Goal: Information Seeking & Learning: Learn about a topic

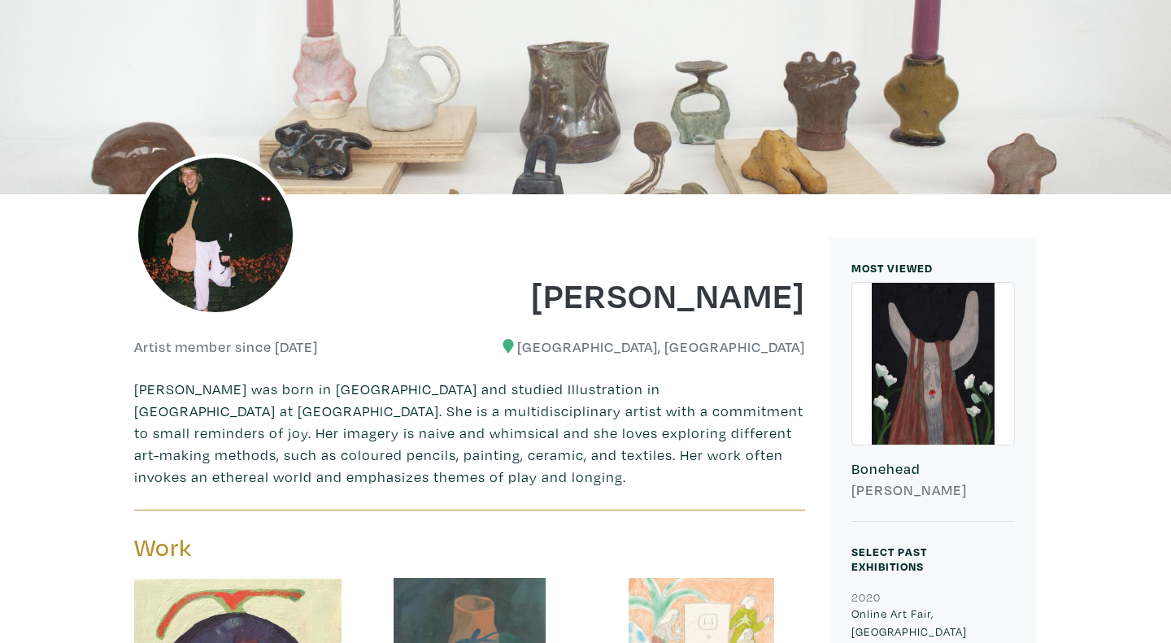
scroll to position [160, 0]
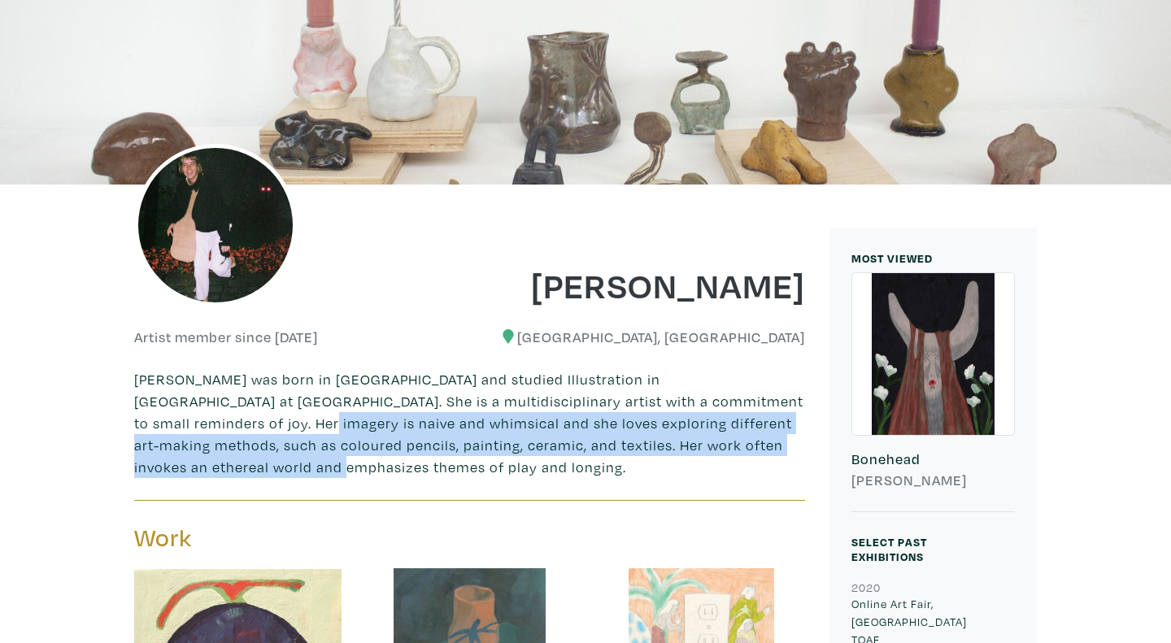
drag, startPoint x: 790, startPoint y: 394, endPoint x: 805, endPoint y: 442, distance: 50.4
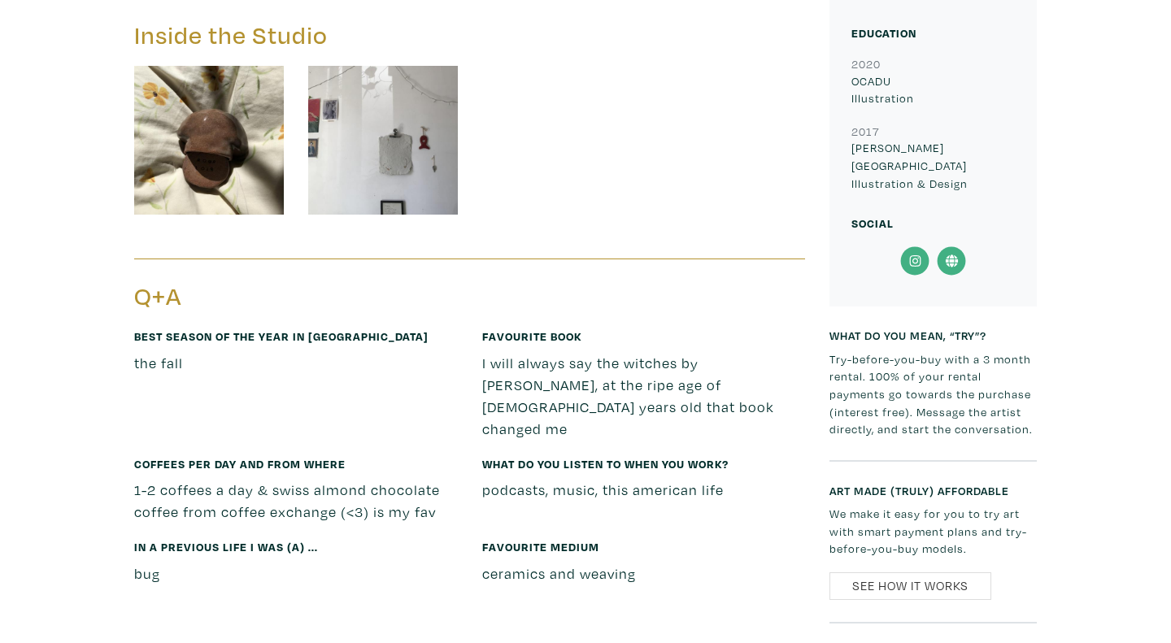
scroll to position [1564, 0]
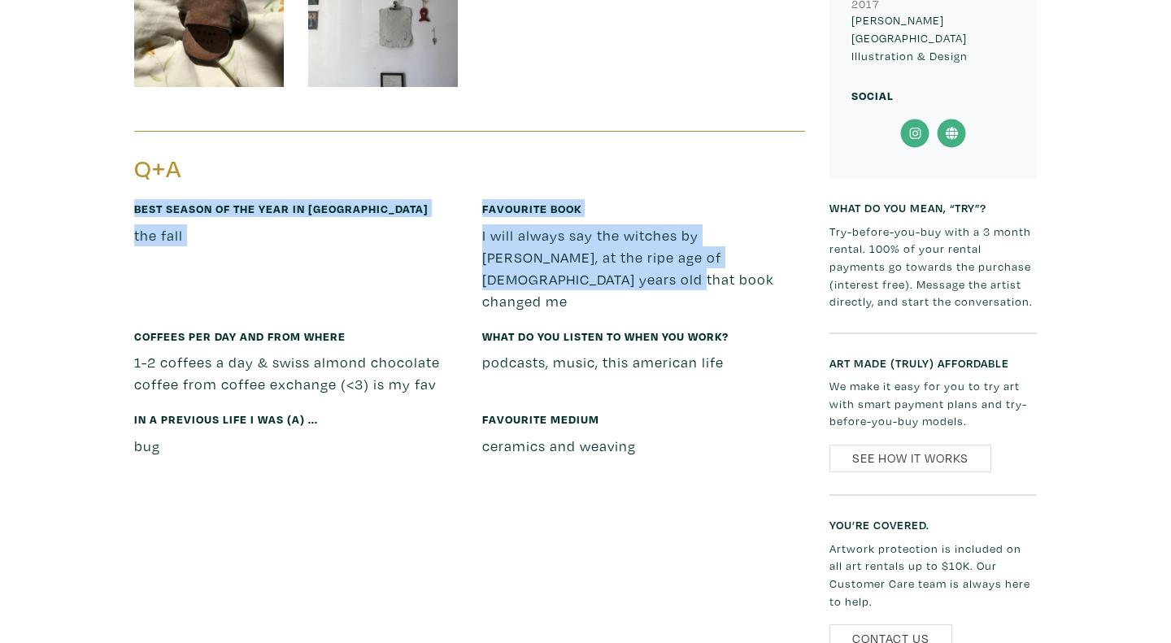
drag, startPoint x: 486, startPoint y: 140, endPoint x: 534, endPoint y: 271, distance: 139.2
click at [534, 271] on div "Q+A Best season of the year in [GEOGRAPHIC_DATA] the fall Favourite book I will…" at bounding box center [469, 301] width 671 height 341
click at [534, 271] on div "Favourite book I will always say the witches by [PERSON_NAME], at the ripe age …" at bounding box center [644, 263] width 348 height 128
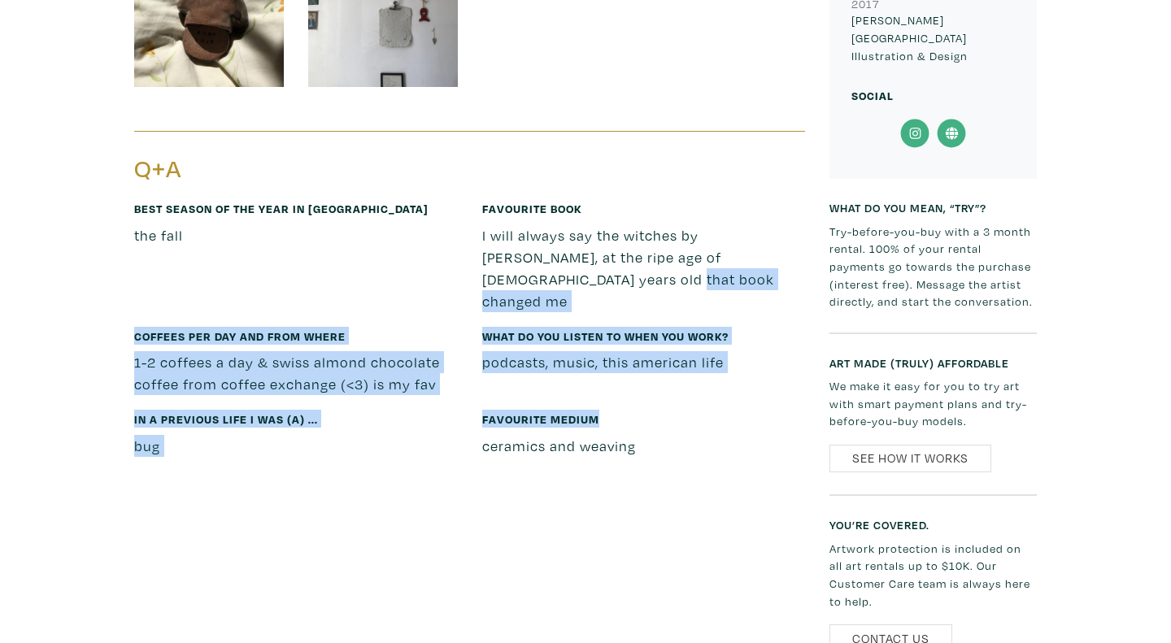
drag, startPoint x: 534, startPoint y: 271, endPoint x: 620, endPoint y: 368, distance: 129.6
click at [620, 368] on div "Best season of the year in [GEOGRAPHIC_DATA] the fall Favourite book I will alw…" at bounding box center [469, 335] width 695 height 272
click at [621, 410] on h6 "Favourite medium" at bounding box center [644, 419] width 324 height 18
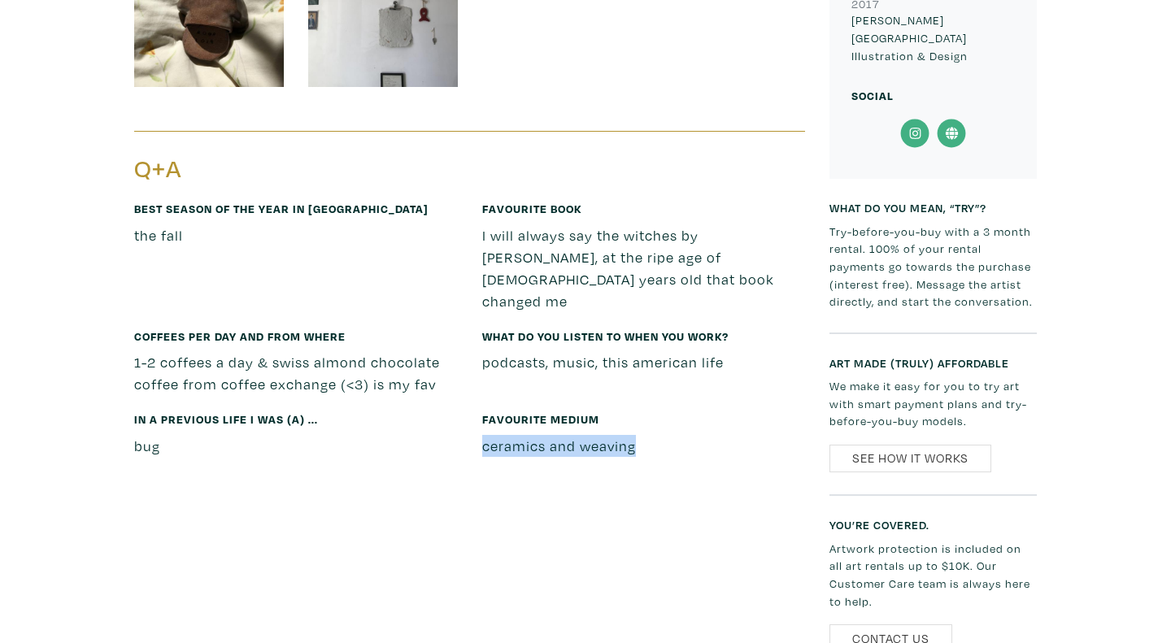
drag, startPoint x: 621, startPoint y: 368, endPoint x: 658, endPoint y: 428, distance: 70.9
click at [658, 428] on div "Favourite medium ceramics and weaving" at bounding box center [644, 441] width 348 height 62
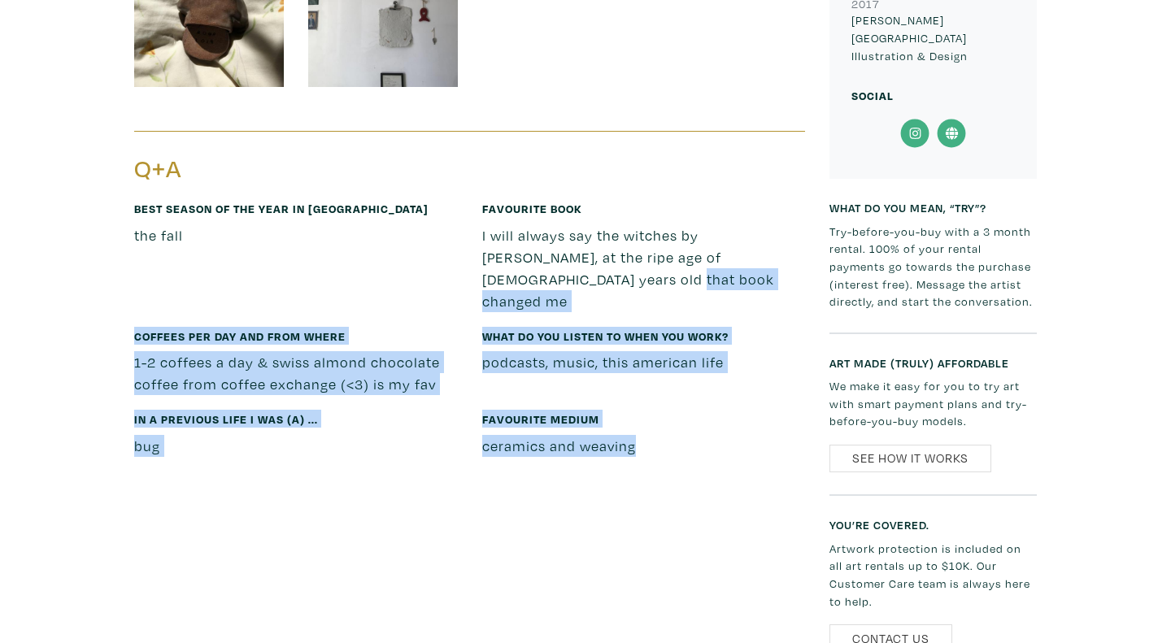
drag, startPoint x: 658, startPoint y: 428, endPoint x: 606, endPoint y: 257, distance: 178.6
click at [606, 257] on div "Best season of the year in [GEOGRAPHIC_DATA] the fall Favourite book I will alw…" at bounding box center [469, 335] width 695 height 272
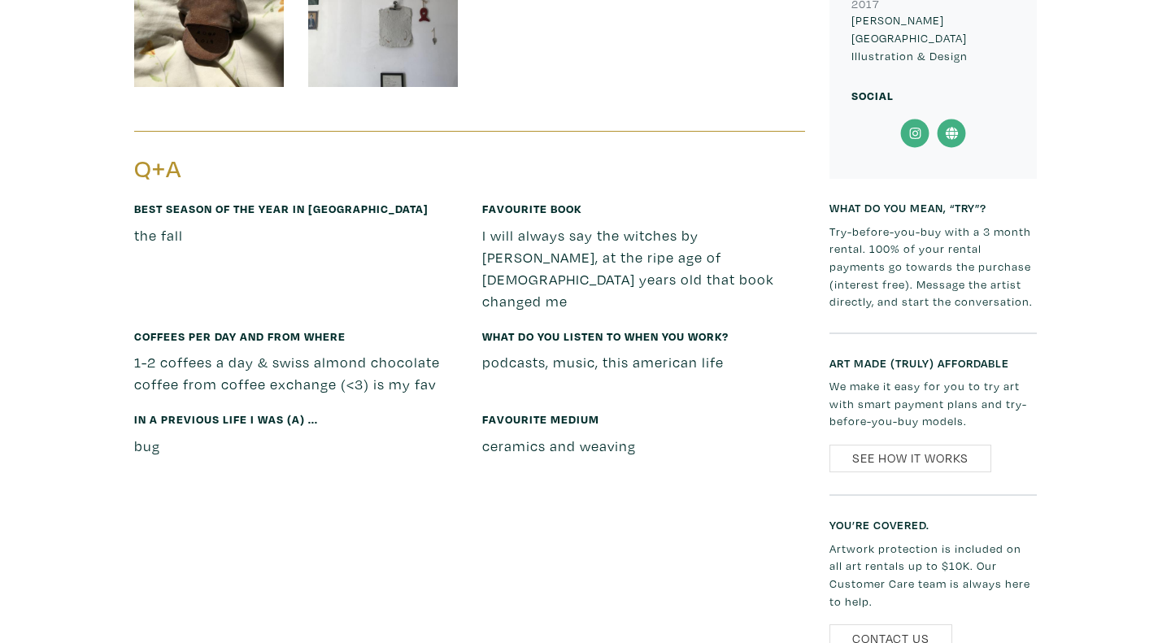
click at [606, 257] on p "I will always say the witches by [PERSON_NAME], at the ripe age of [DEMOGRAPHIC…" at bounding box center [644, 268] width 324 height 88
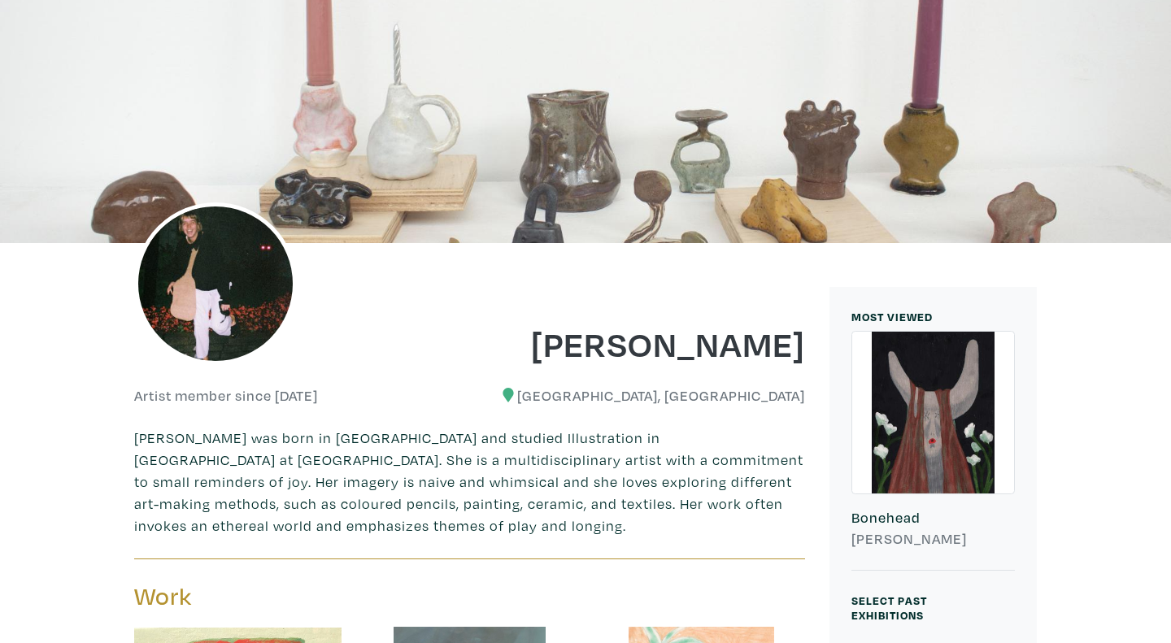
scroll to position [0, 0]
